Goal: Information Seeking & Learning: Learn about a topic

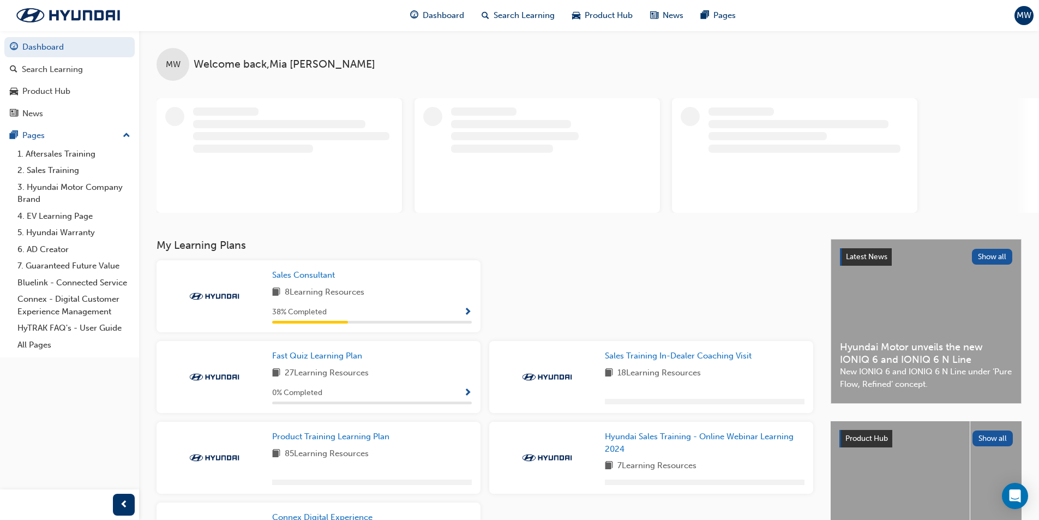
click at [1025, 16] on span "MW" at bounding box center [1024, 15] width 15 height 13
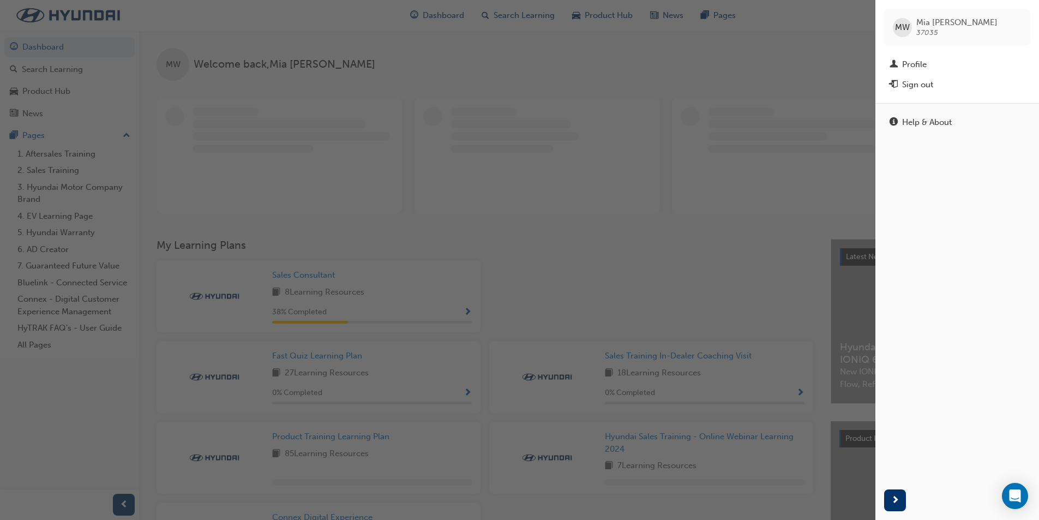
click at [721, 238] on div "button" at bounding box center [438, 260] width 876 height 520
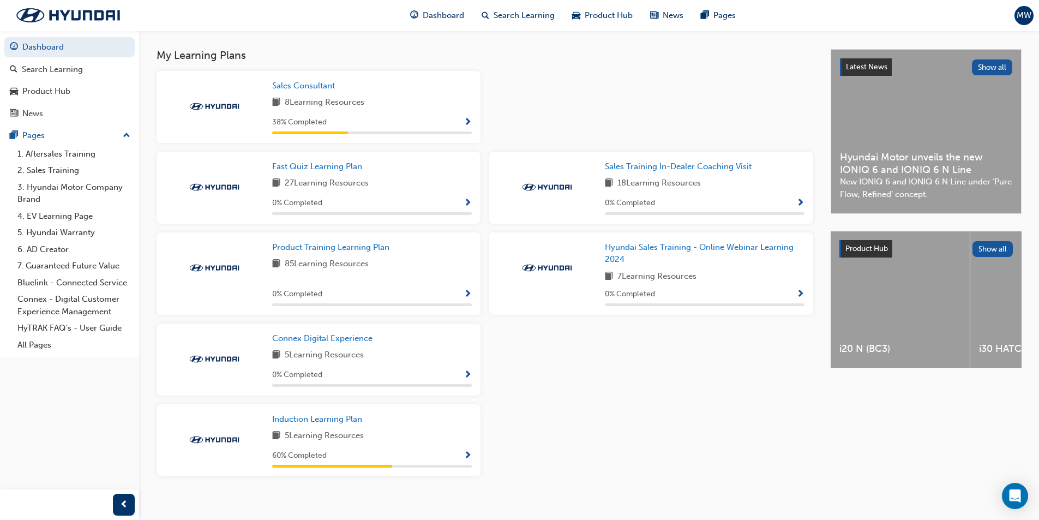
scroll to position [243, 0]
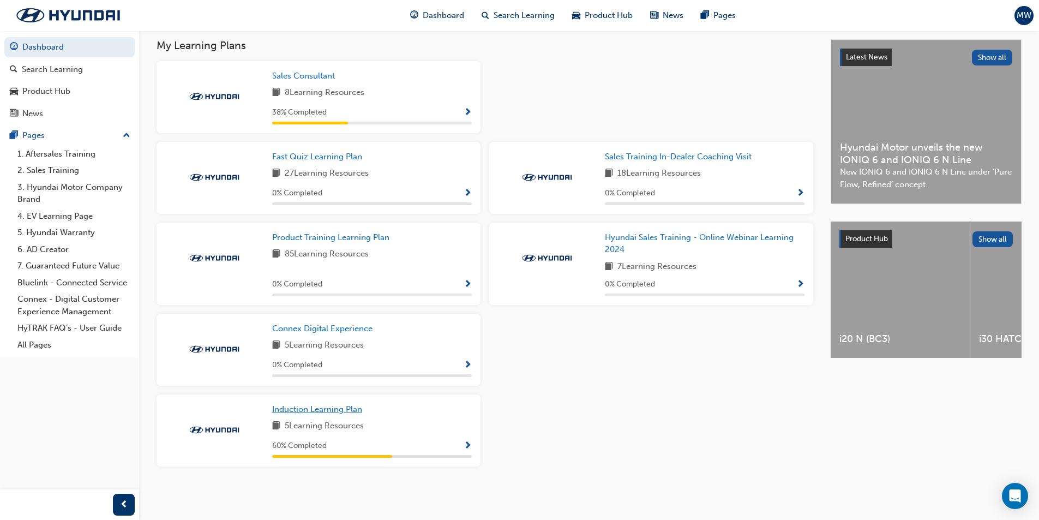
click at [336, 404] on link "Induction Learning Plan" at bounding box center [319, 409] width 94 height 13
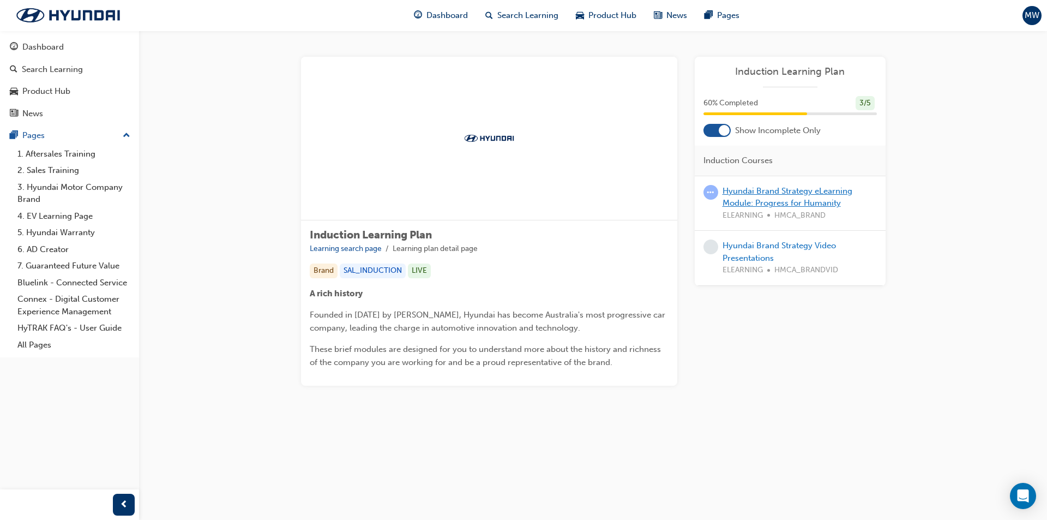
click at [750, 191] on link "Hyundai Brand Strategy eLearning Module: Progress for Humanity" at bounding box center [788, 197] width 130 height 22
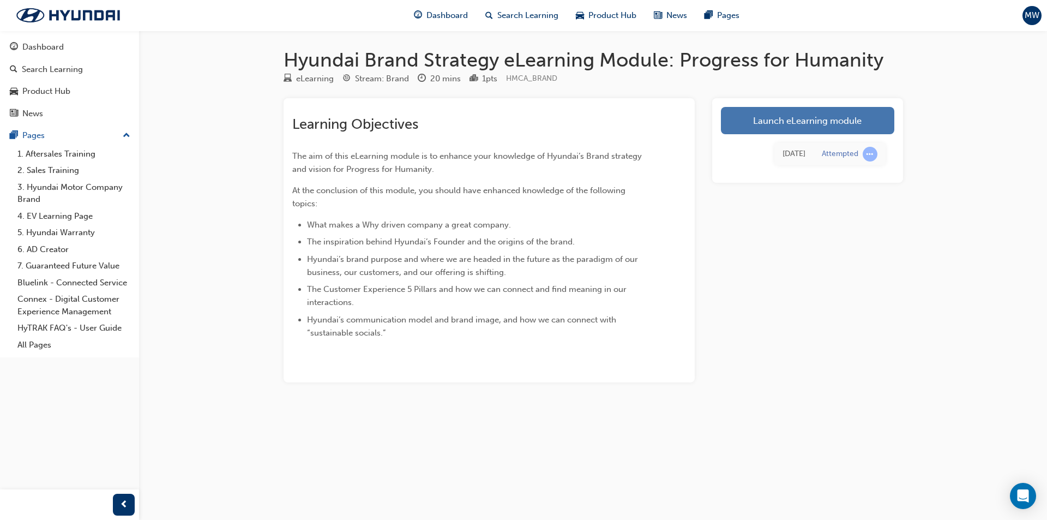
click at [799, 123] on link "Launch eLearning module" at bounding box center [807, 120] width 173 height 27
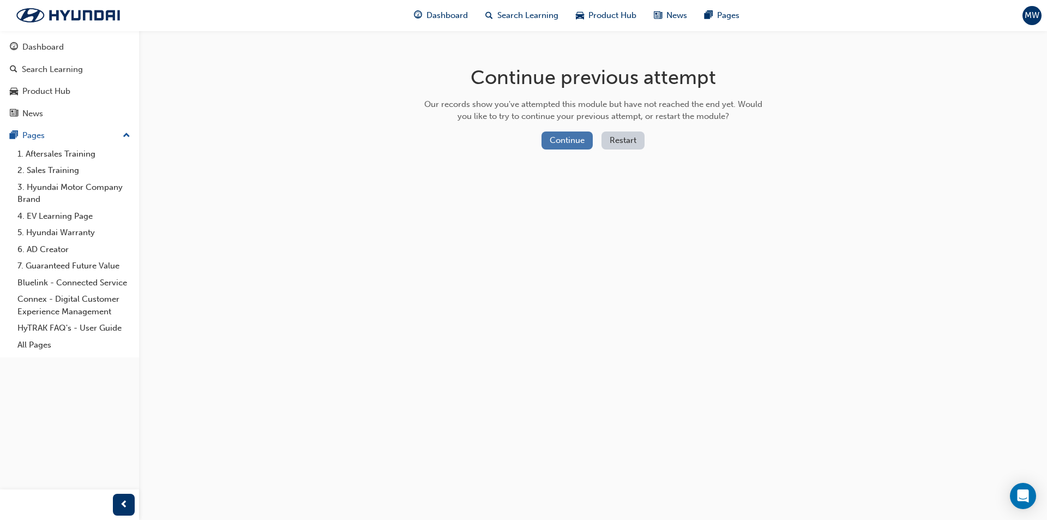
click at [553, 138] on button "Continue" at bounding box center [567, 140] width 51 height 18
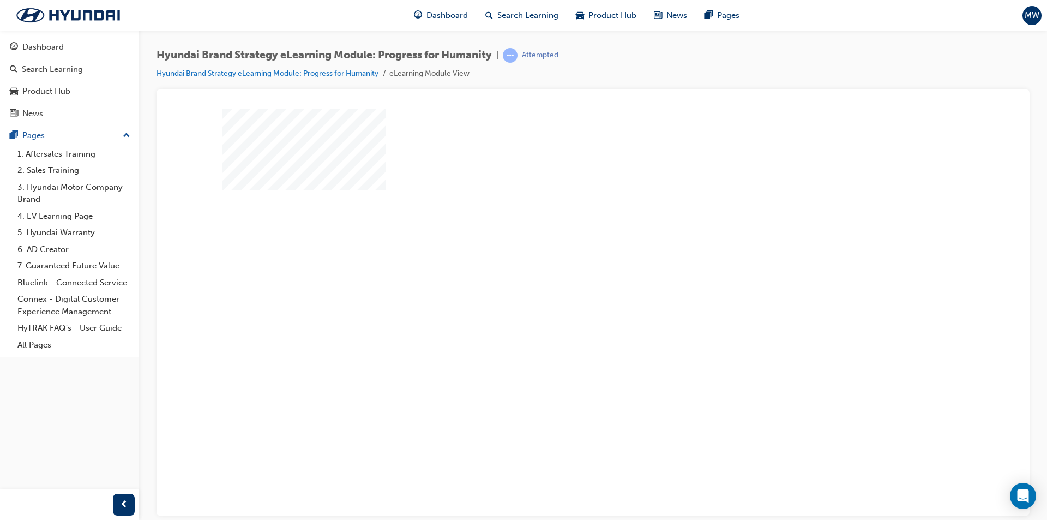
click at [562, 273] on div "play" at bounding box center [562, 273] width 0 height 0
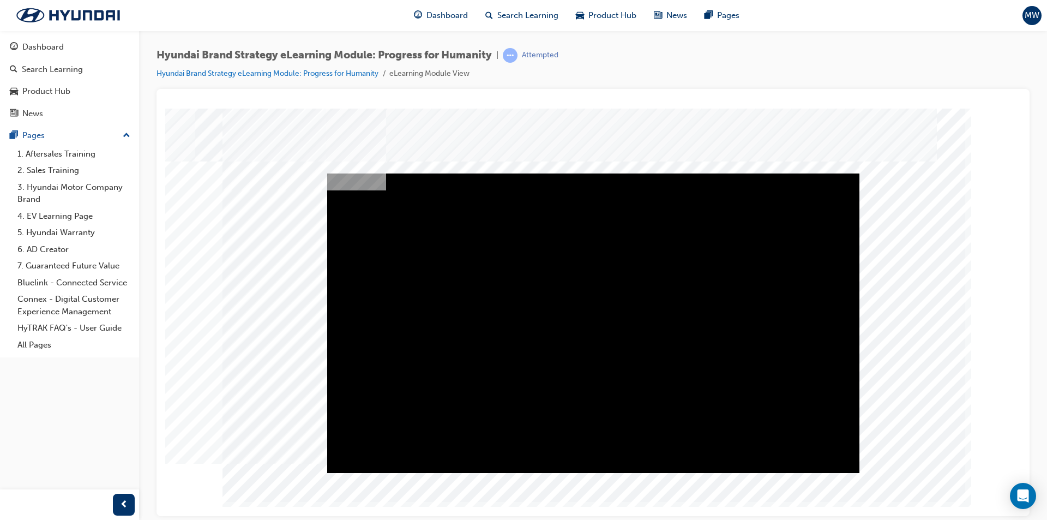
click at [589, 173] on div "Play" at bounding box center [593, 173] width 532 height 0
drag, startPoint x: 831, startPoint y: 457, endPoint x: 808, endPoint y: 460, distance: 23.2
click at [808, 173] on div "Volume set to 1" at bounding box center [593, 173] width 532 height 0
drag, startPoint x: 808, startPoint y: 460, endPoint x: 801, endPoint y: 457, distance: 8.1
click at [801, 173] on div "Volume set to 1" at bounding box center [593, 173] width 532 height 0
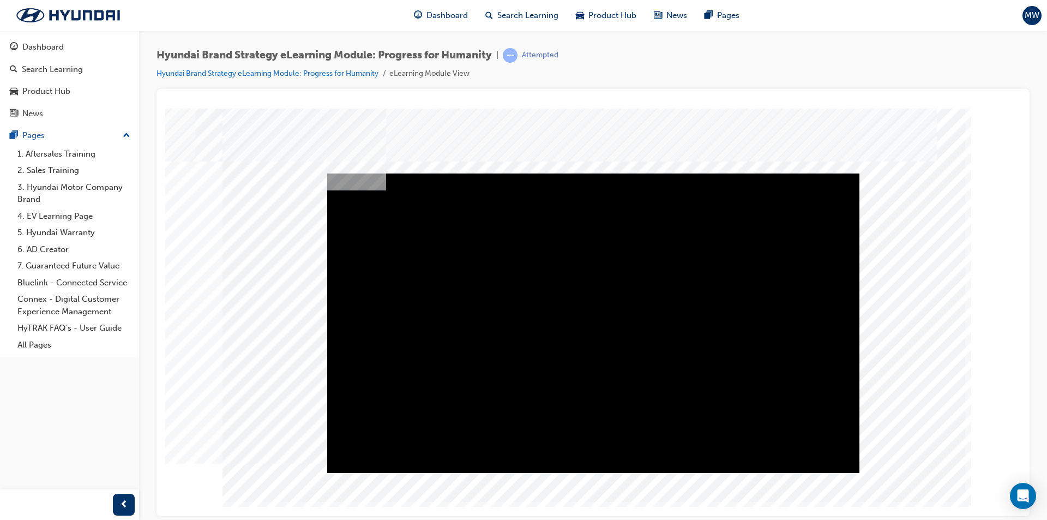
click at [362, 173] on div "Play" at bounding box center [593, 173] width 532 height 0
